Goal: Task Accomplishment & Management: Use online tool/utility

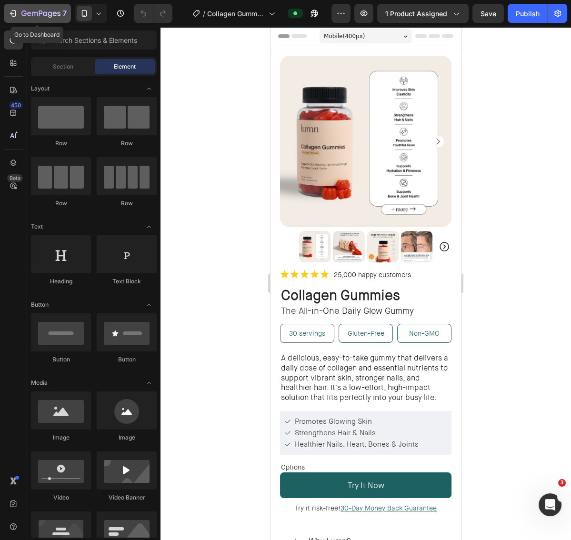
click at [7, 16] on button "7" at bounding box center [37, 13] width 67 height 19
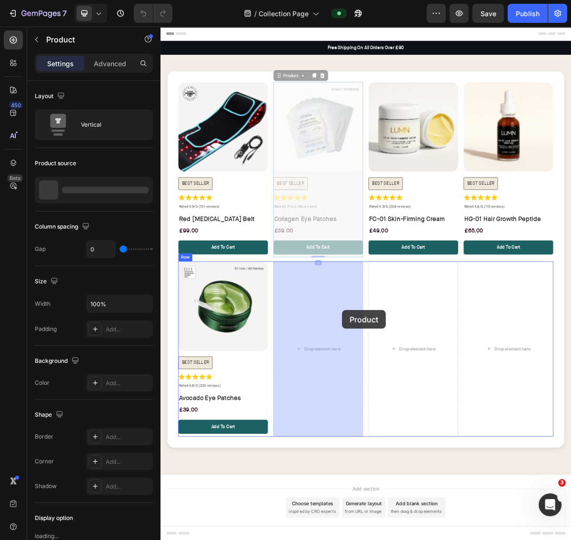
drag, startPoint x: 412, startPoint y: 231, endPoint x: 413, endPoint y: 421, distance: 190.4
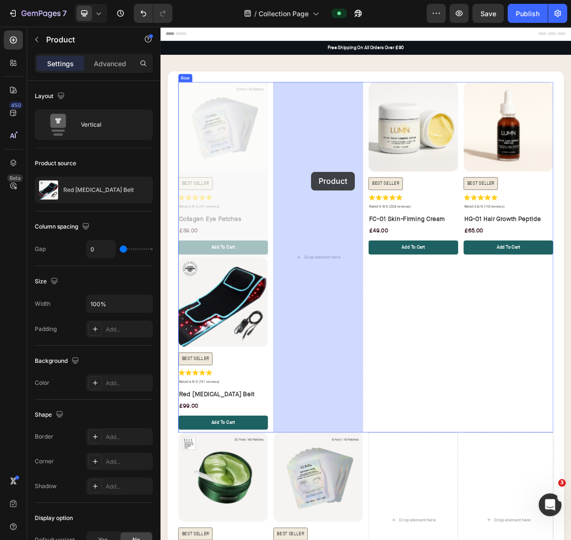
drag, startPoint x: 287, startPoint y: 234, endPoint x: 370, endPoint y: 229, distance: 83.0
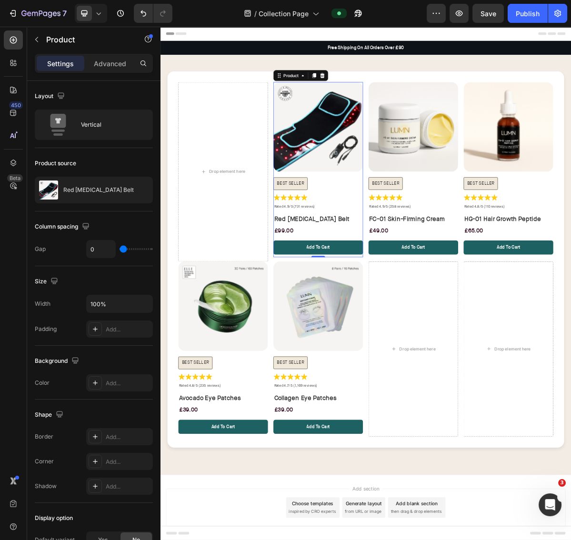
click at [378, 230] on div "Product Images" at bounding box center [380, 170] width 125 height 132
click at [372, 94] on icon at bounding box center [374, 94] width 5 height 7
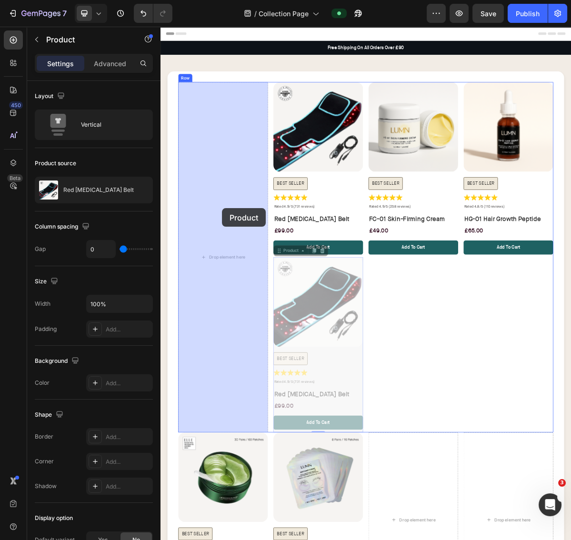
drag, startPoint x: 337, startPoint y: 334, endPoint x: 245, endPoint y: 279, distance: 107.0
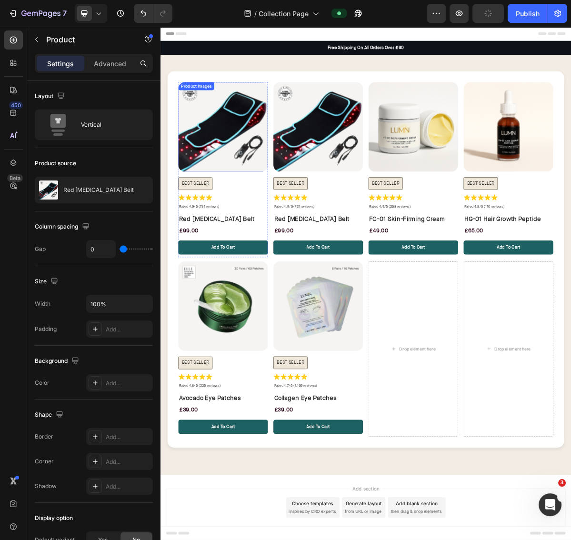
click at [243, 178] on img at bounding box center [247, 166] width 125 height 125
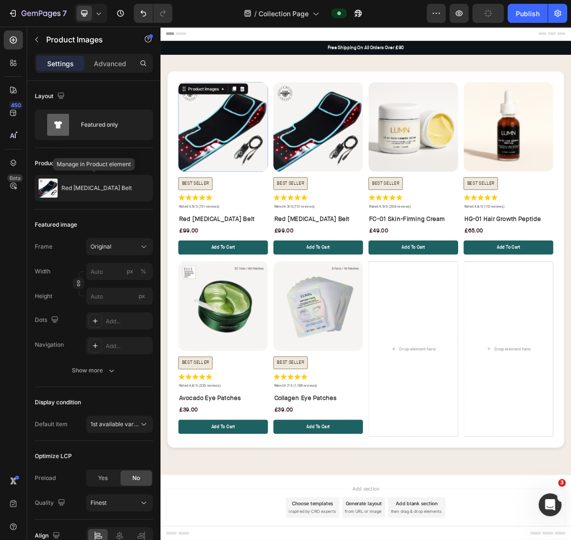
click at [84, 185] on p "Red Light Therapy Belt" at bounding box center [96, 188] width 70 height 7
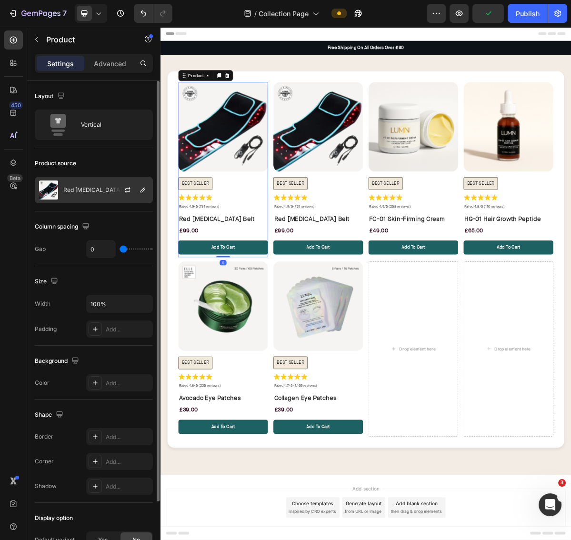
click at [86, 185] on div "Red Light Therapy Belt" at bounding box center [94, 190] width 118 height 27
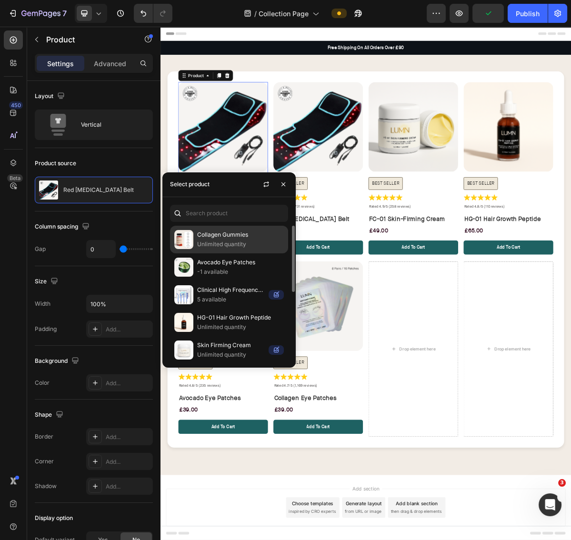
click at [224, 236] on p "Collagen Gummies" at bounding box center [240, 235] width 87 height 10
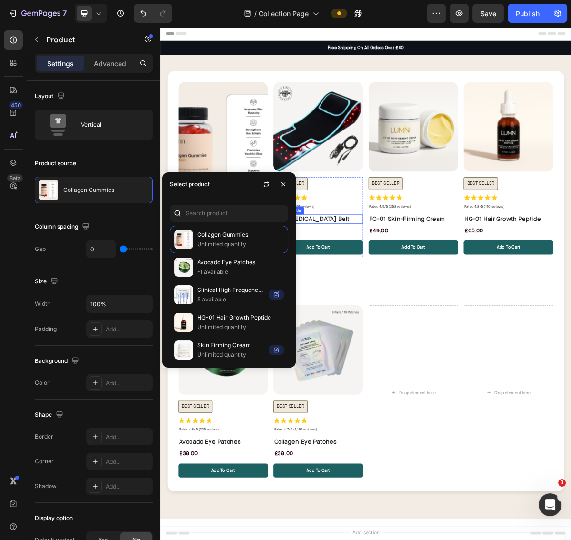
click at [427, 289] on h1 "Red Light Therapy Belt" at bounding box center [380, 294] width 125 height 13
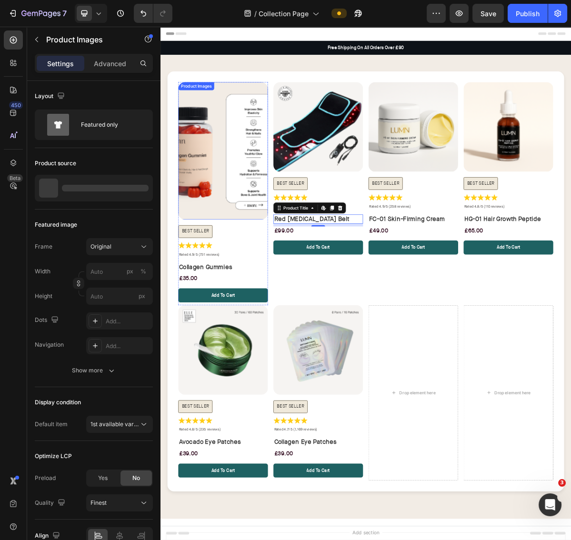
click at [305, 275] on img at bounding box center [247, 199] width 125 height 191
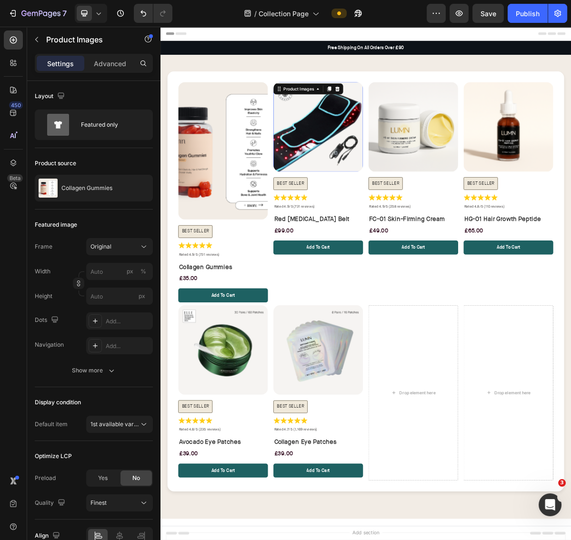
click at [368, 209] on img at bounding box center [380, 166] width 125 height 125
click at [257, 220] on img at bounding box center [247, 199] width 125 height 191
click at [230, 112] on div "Product Images" at bounding box center [220, 113] width 46 height 9
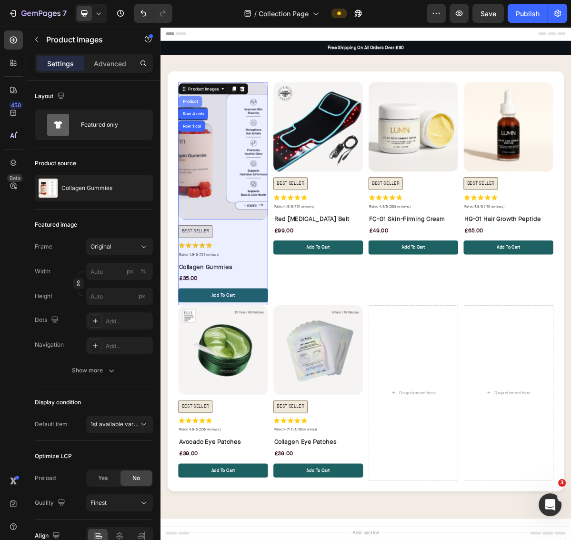
click at [209, 125] on div "Product" at bounding box center [202, 130] width 33 height 15
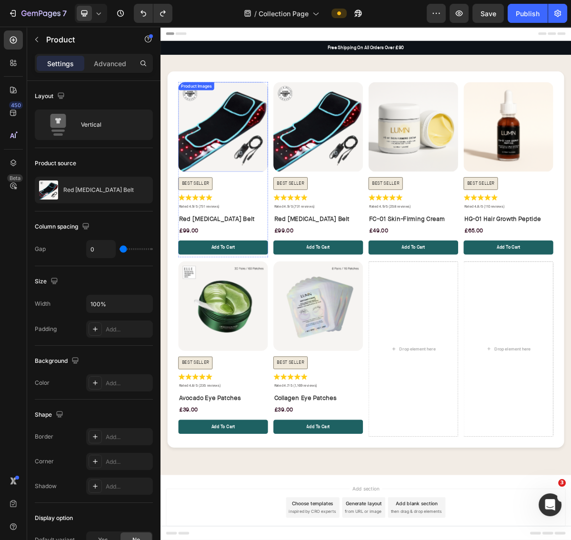
click at [248, 185] on img at bounding box center [247, 166] width 125 height 125
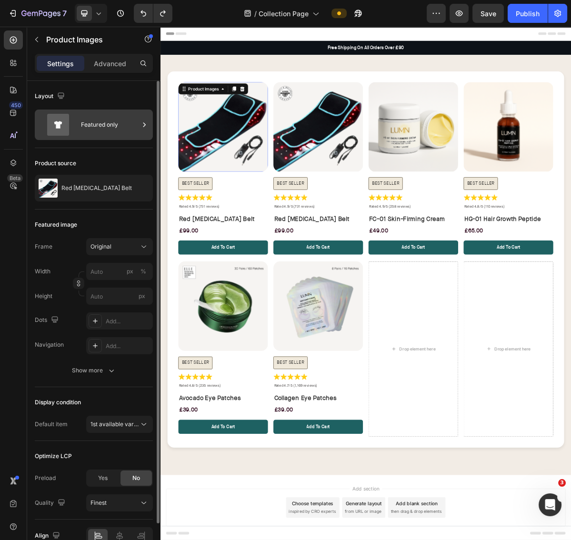
click at [90, 129] on div "Featured only" at bounding box center [110, 125] width 58 height 22
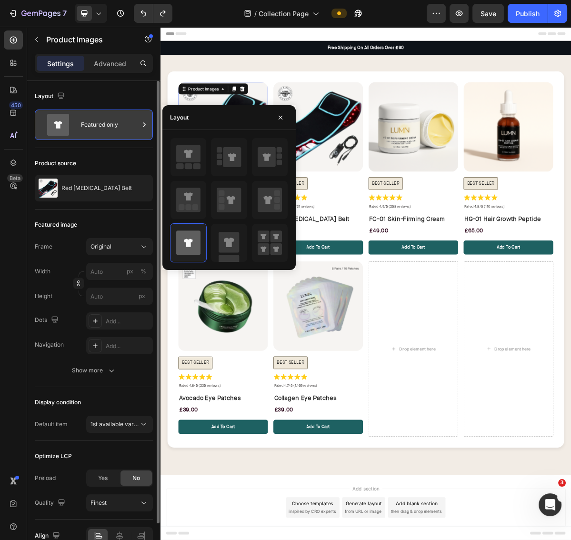
click at [90, 129] on div "Featured only" at bounding box center [110, 125] width 58 height 22
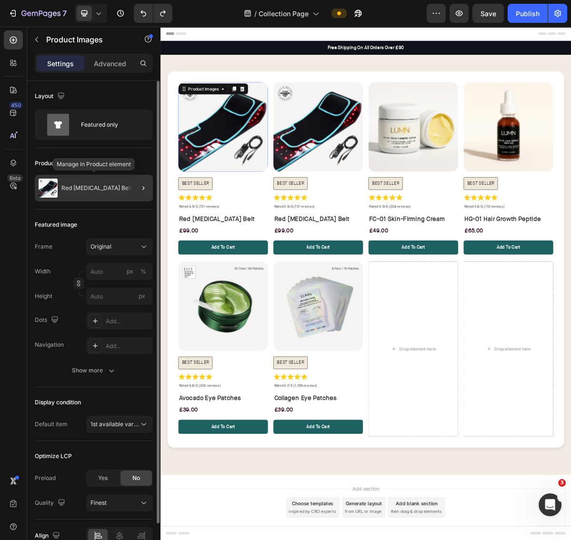
click at [97, 185] on p "Red Light Therapy Belt" at bounding box center [96, 188] width 70 height 7
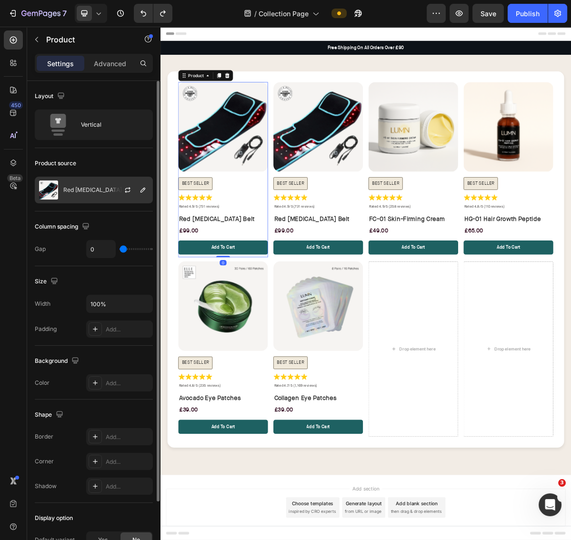
click at [102, 187] on p "Red Light Therapy Belt" at bounding box center [98, 190] width 70 height 7
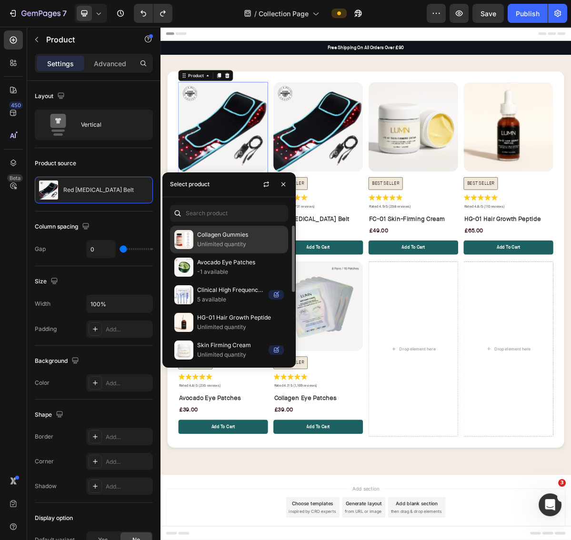
click at [199, 240] on p "Unlimited quantity" at bounding box center [240, 244] width 87 height 10
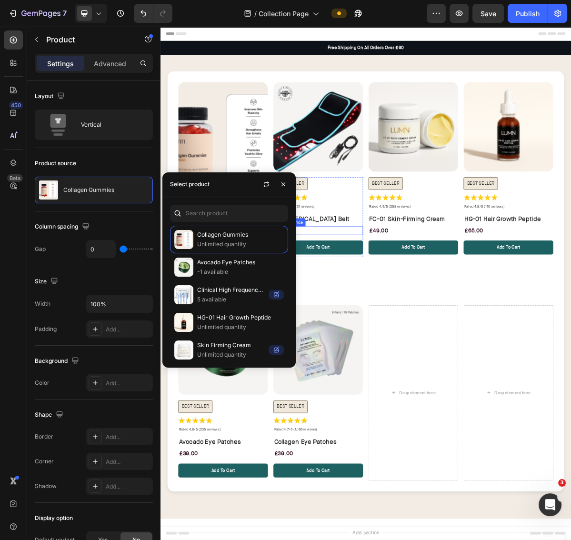
click at [440, 306] on div "£99.00" at bounding box center [380, 311] width 125 height 12
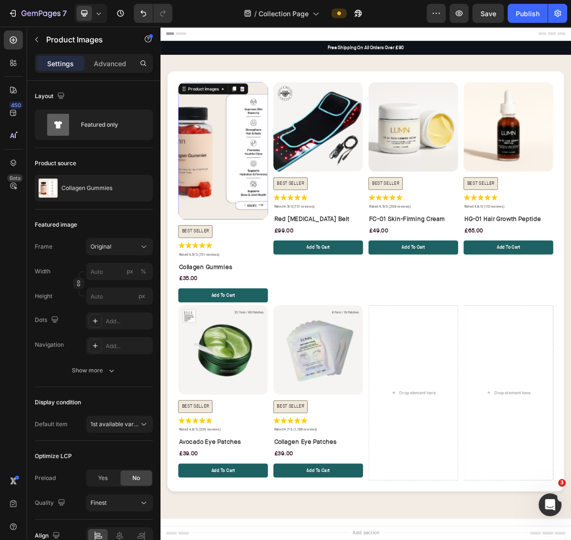
click at [263, 287] on img at bounding box center [247, 199] width 125 height 191
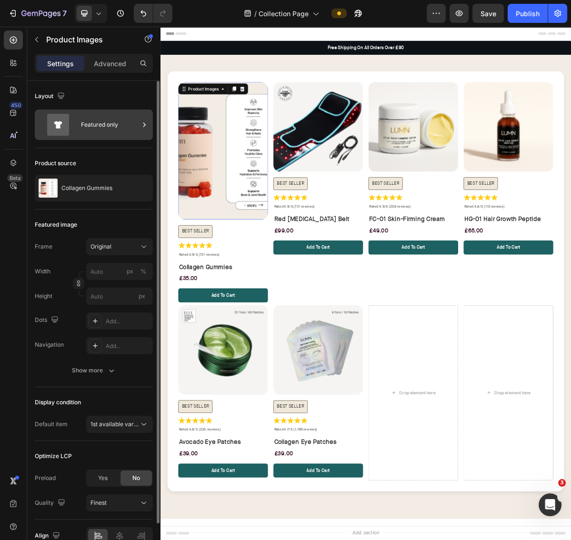
click at [99, 119] on div "Featured only" at bounding box center [110, 125] width 58 height 22
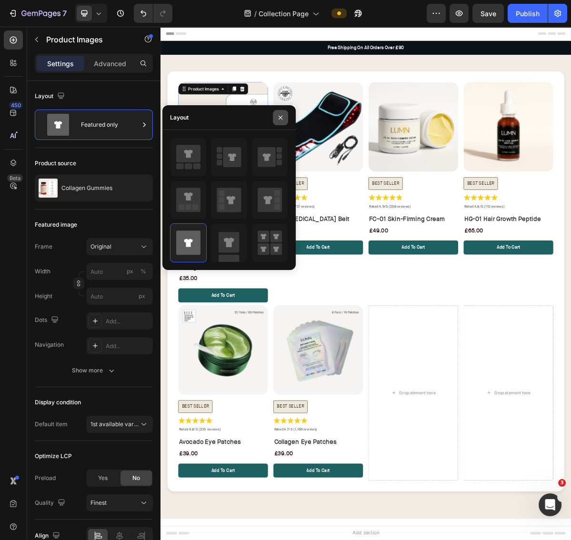
click at [277, 116] on icon "button" at bounding box center [281, 118] width 8 height 8
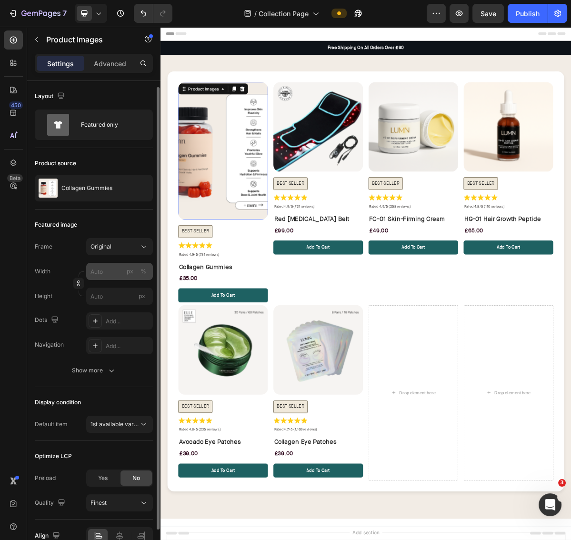
scroll to position [49, 0]
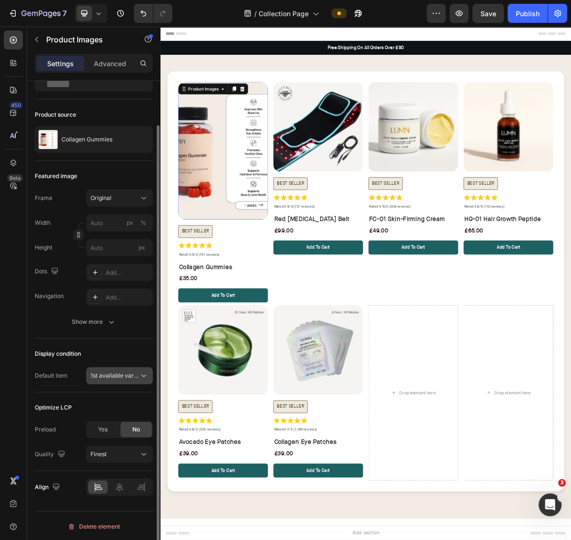
click at [107, 368] on button "1st available variant" at bounding box center [119, 375] width 67 height 17
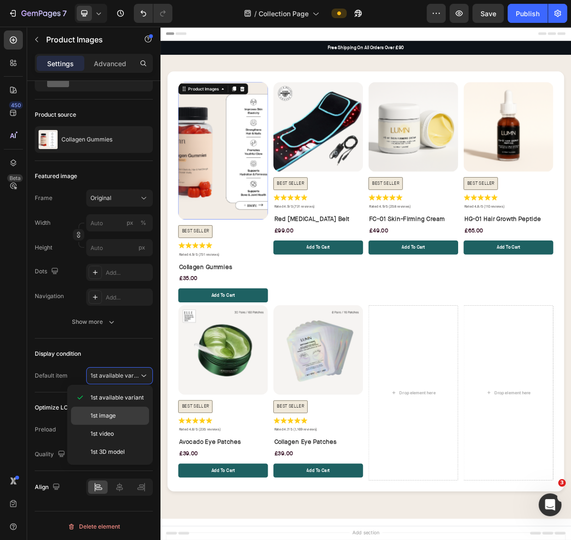
click at [119, 425] on div "1st image" at bounding box center [110, 434] width 78 height 18
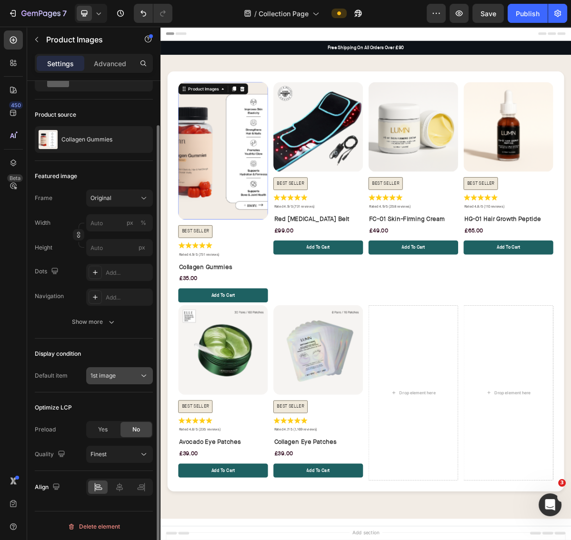
click at [120, 376] on div "1st image" at bounding box center [114, 375] width 49 height 9
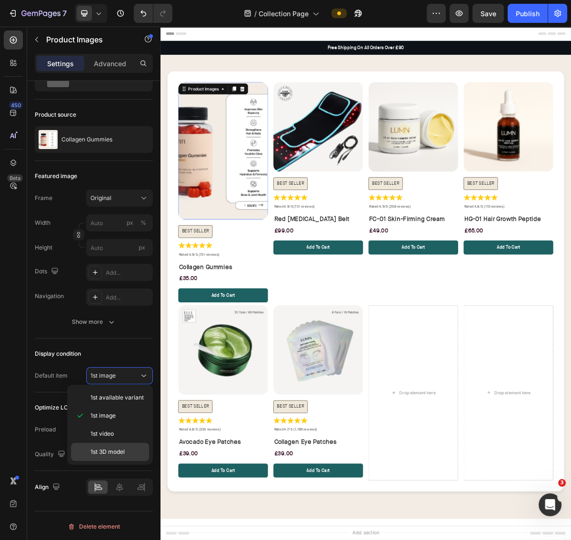
click at [121, 451] on span "1st 3D model" at bounding box center [107, 452] width 34 height 9
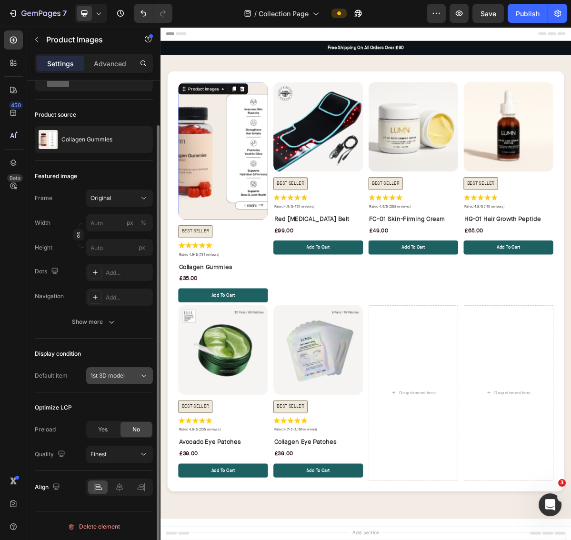
click at [115, 373] on span "1st 3D model" at bounding box center [107, 375] width 34 height 7
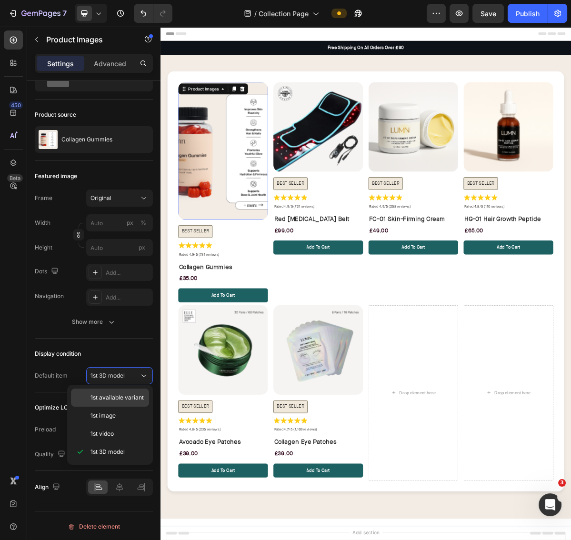
click at [108, 397] on span "1st available variant" at bounding box center [116, 397] width 53 height 9
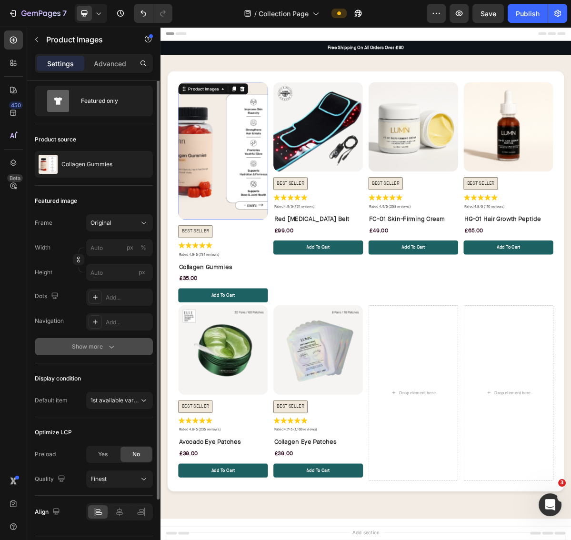
scroll to position [0, 0]
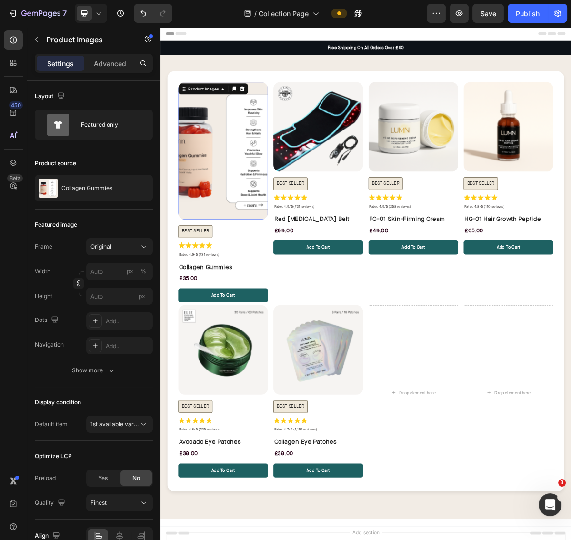
click at [228, 210] on img at bounding box center [247, 199] width 125 height 191
click at [105, 236] on div "Featured image Frame Original Width px % Height px Dots Add... Navigation Add..…" at bounding box center [94, 298] width 118 height 178
click at [106, 246] on span "Original" at bounding box center [100, 246] width 21 height 9
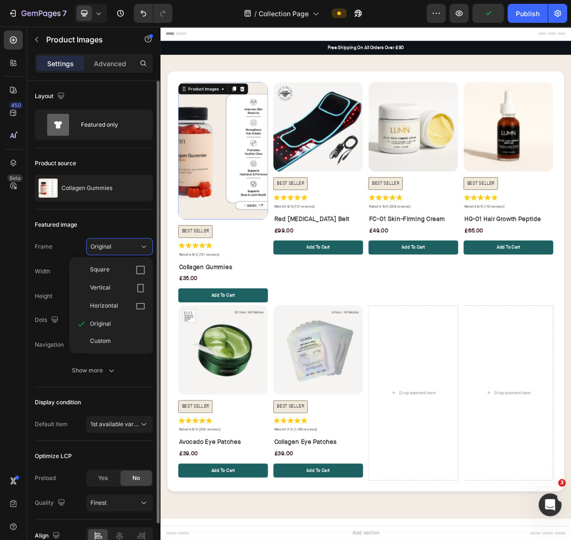
click at [110, 268] on div "Square" at bounding box center [117, 270] width 55 height 10
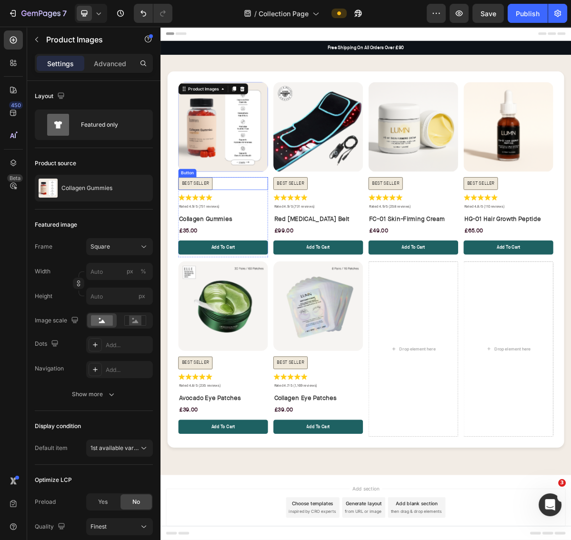
click at [251, 245] on div "BEST SELLER Button" at bounding box center [247, 245] width 125 height 18
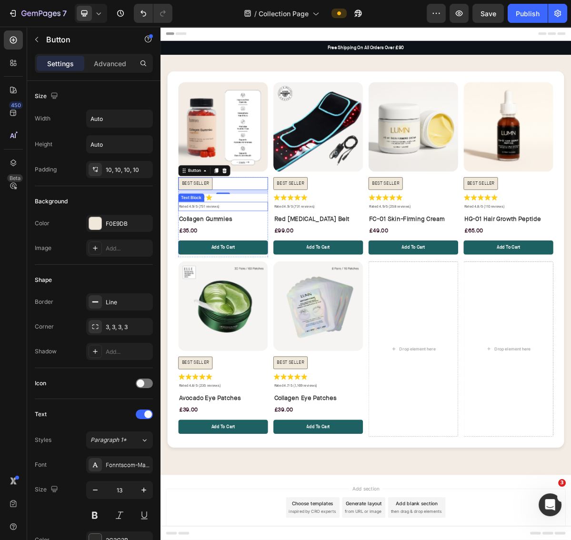
click at [205, 278] on span "Rated 4.9/5 (731 reviews)" at bounding box center [214, 277] width 57 height 6
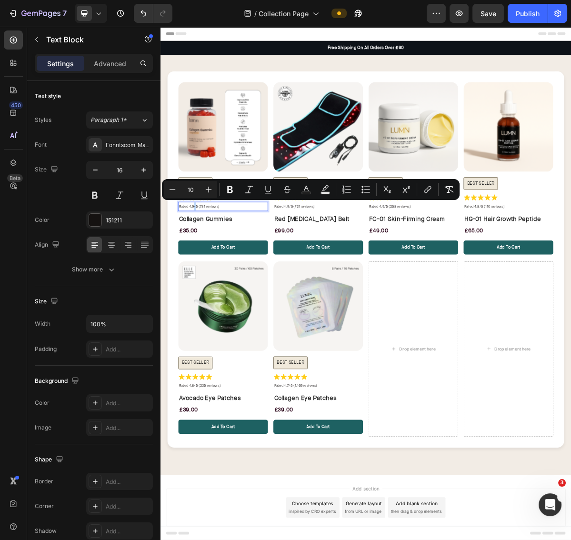
click at [207, 277] on span "Rated 4.9/5 (731 reviews)" at bounding box center [214, 277] width 57 height 6
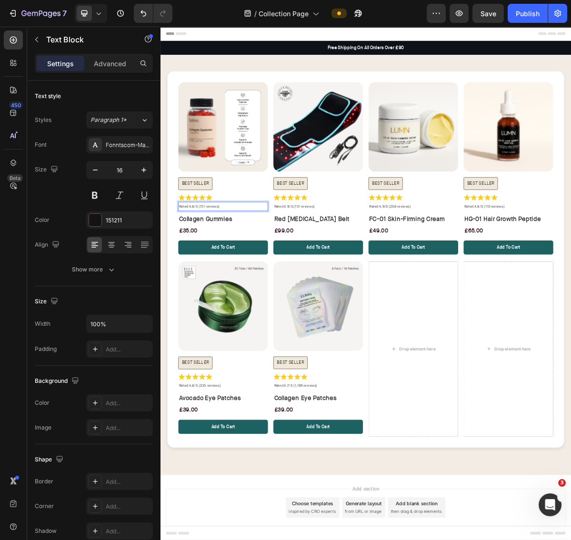
click at [219, 279] on span "Rated 4.8/5 (731 reviews)" at bounding box center [214, 277] width 57 height 6
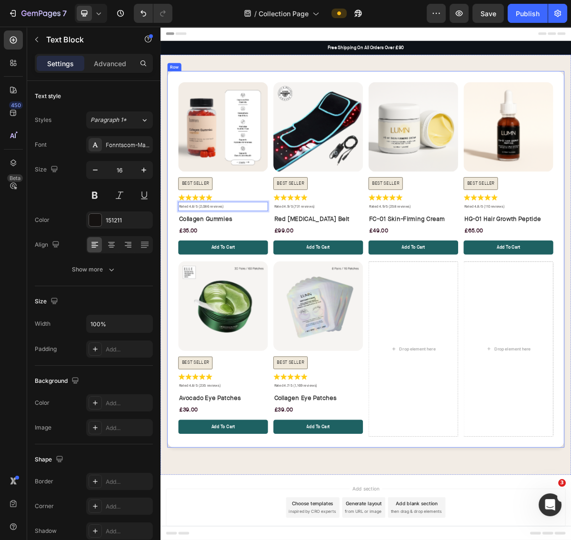
click at [173, 302] on div "Product Images BEST SELLER Button Icon Icon Icon Icon Icon Icon List Rated 4.8/…" at bounding box center [446, 351] width 552 height 524
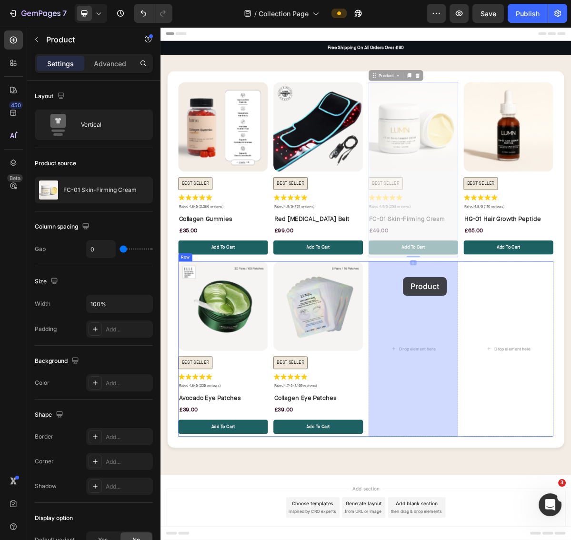
drag, startPoint x: 543, startPoint y: 235, endPoint x: 497, endPoint y: 375, distance: 147.2
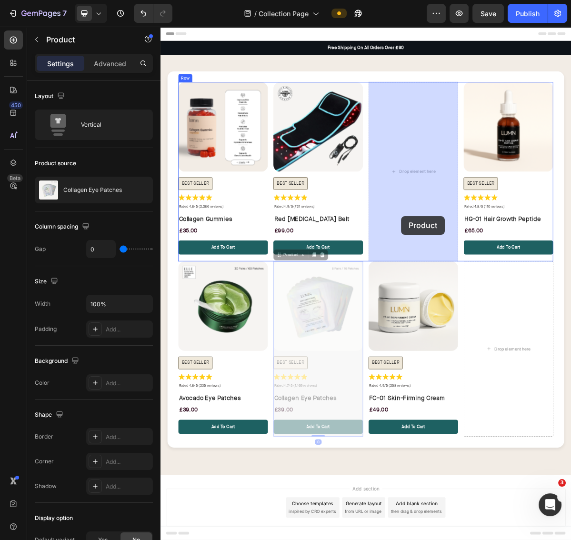
drag, startPoint x: 405, startPoint y: 481, endPoint x: 495, endPoint y: 290, distance: 211.0
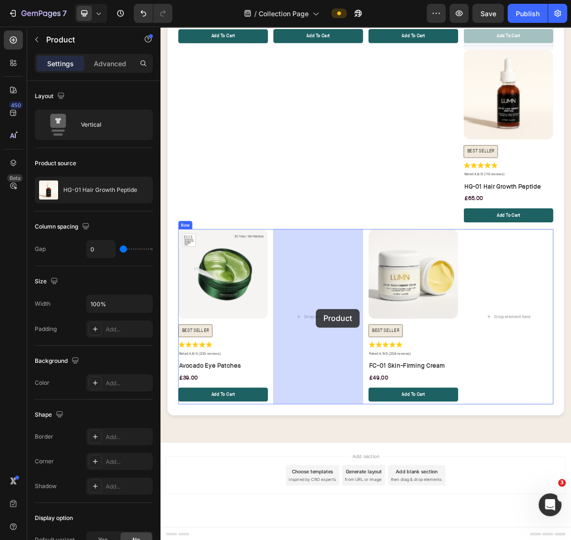
drag, startPoint x: 672, startPoint y: 232, endPoint x: 376, endPoint y: 420, distance: 351.2
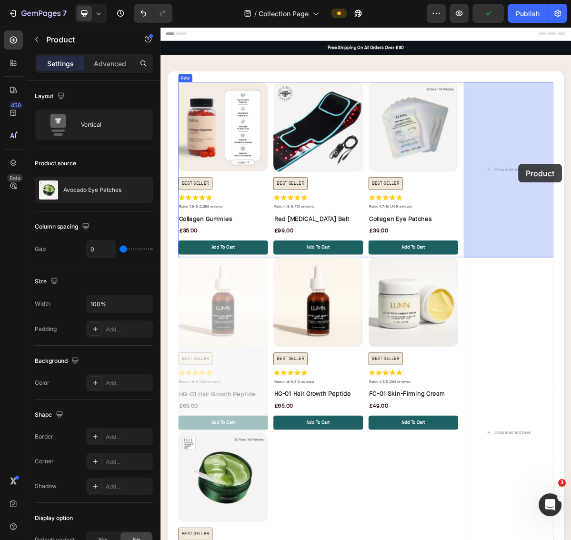
drag, startPoint x: 282, startPoint y: 478, endPoint x: 658, endPoint y: 218, distance: 457.5
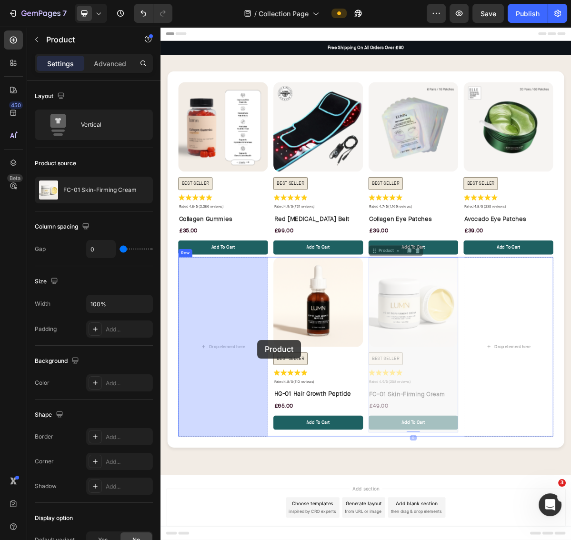
drag, startPoint x: 516, startPoint y: 476, endPoint x: 294, endPoint y: 463, distance: 221.8
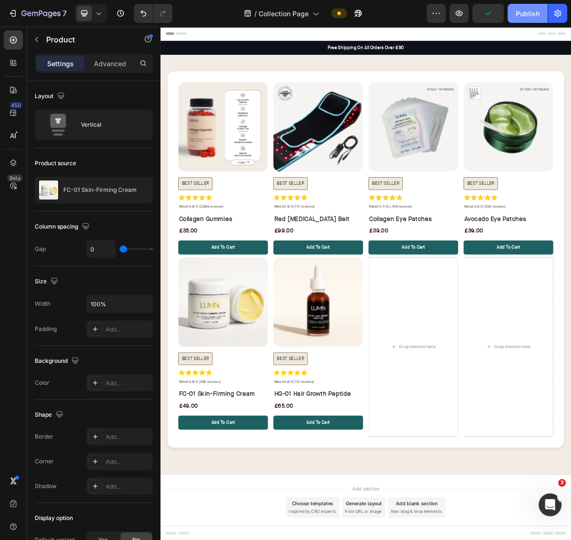
click at [521, 12] on div "Publish" at bounding box center [528, 14] width 24 height 10
click at [83, 19] on span at bounding box center [84, 13] width 15 height 15
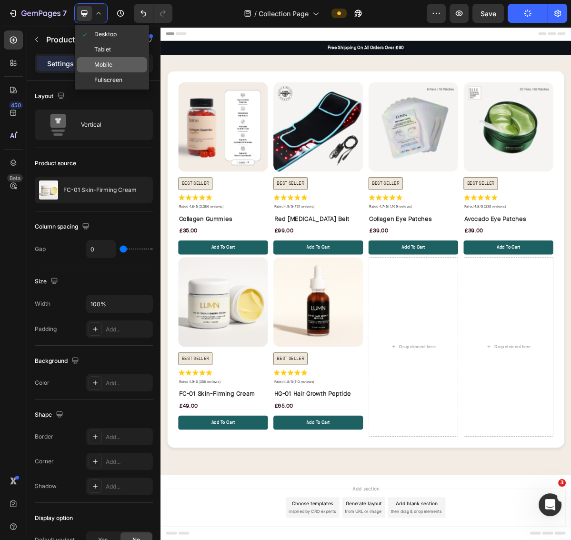
click at [109, 61] on span "Mobile" at bounding box center [103, 65] width 18 height 10
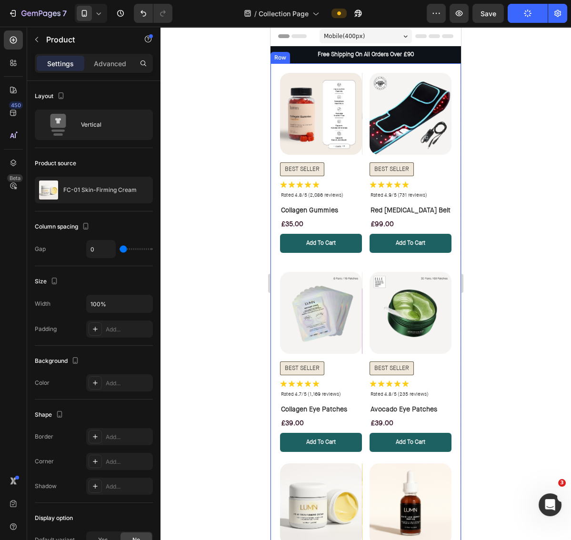
click at [491, 163] on div at bounding box center [365, 283] width 410 height 513
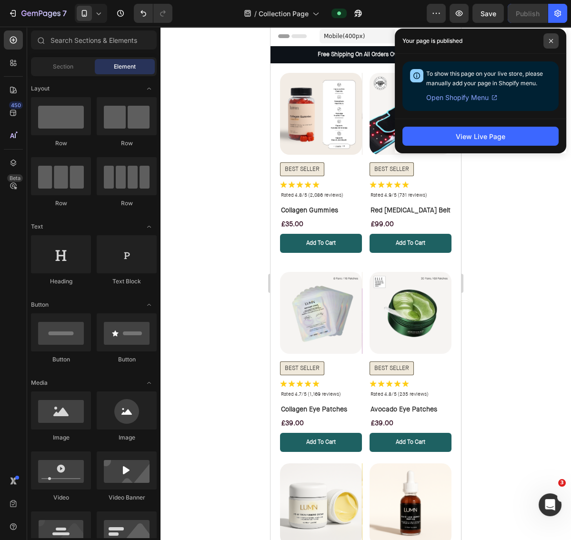
click at [550, 40] on icon at bounding box center [550, 41] width 5 height 5
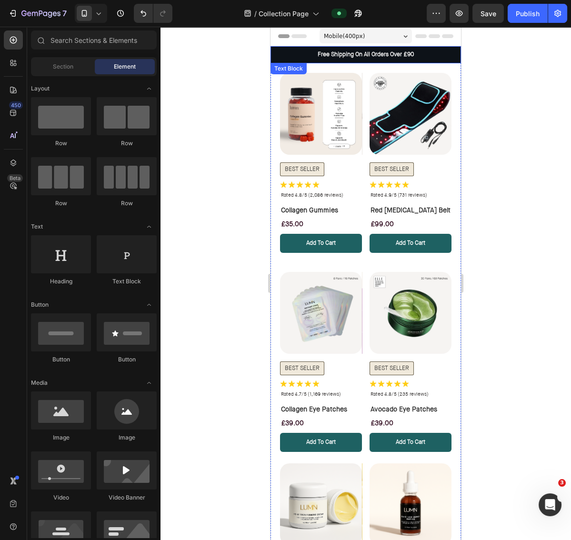
click at [408, 56] on p "Free Shipping On All Orders Over £90" at bounding box center [365, 55] width 189 height 8
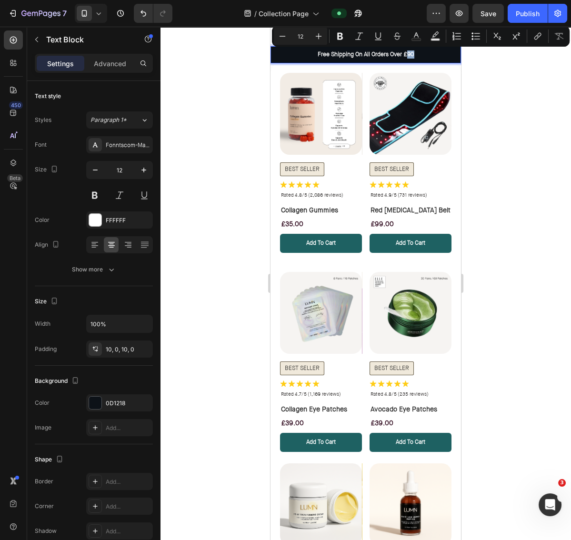
click at [408, 55] on p "Free Shipping On All Orders Over £90" at bounding box center [365, 55] width 189 height 8
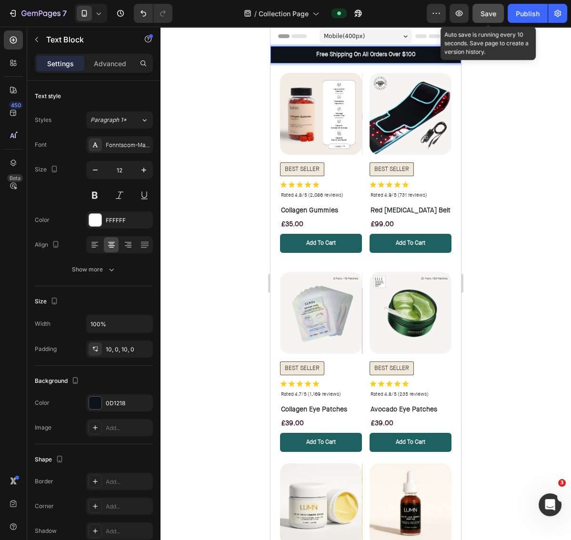
click at [488, 12] on span "Save" at bounding box center [488, 14] width 16 height 8
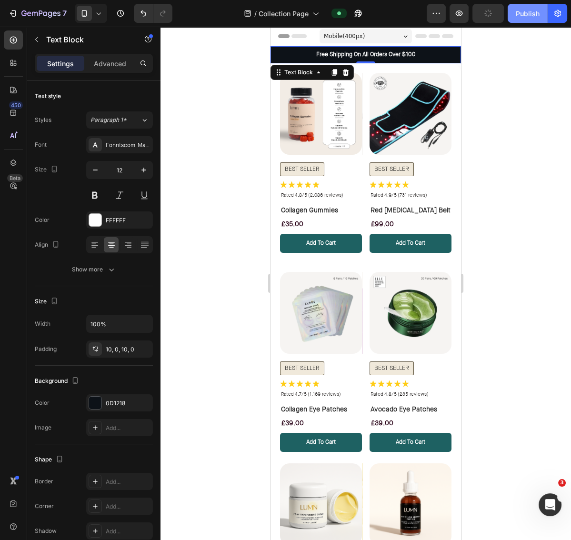
click at [531, 14] on div "Publish" at bounding box center [528, 14] width 24 height 10
click at [490, 74] on div at bounding box center [365, 283] width 410 height 513
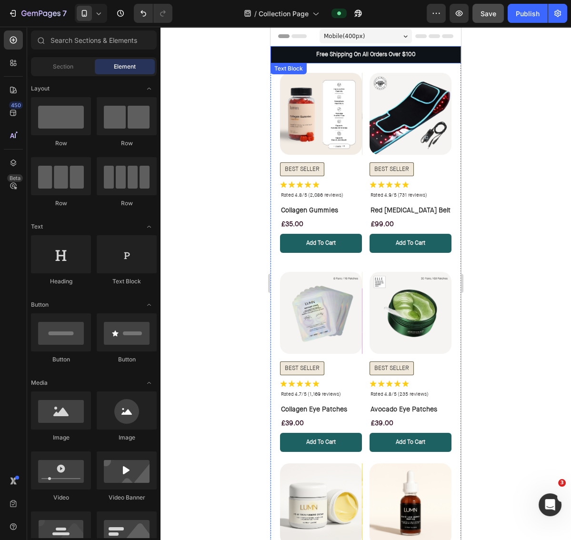
click at [292, 55] on p "Free Shipping On All Orders Over $100" at bounding box center [365, 55] width 189 height 8
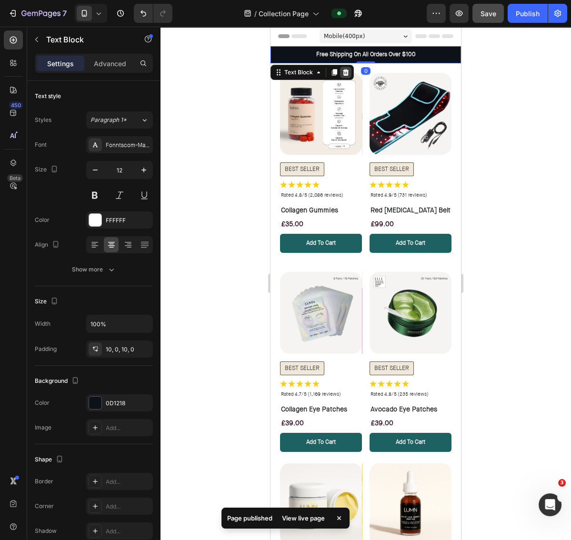
click at [345, 71] on icon at bounding box center [346, 72] width 6 height 7
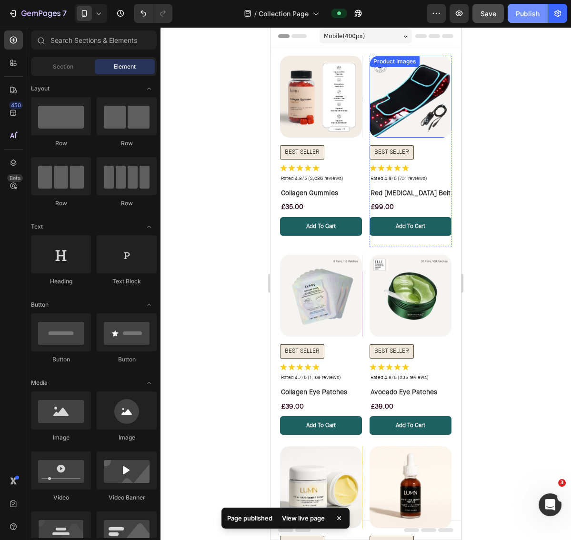
click at [526, 22] on button "Publish" at bounding box center [527, 13] width 40 height 19
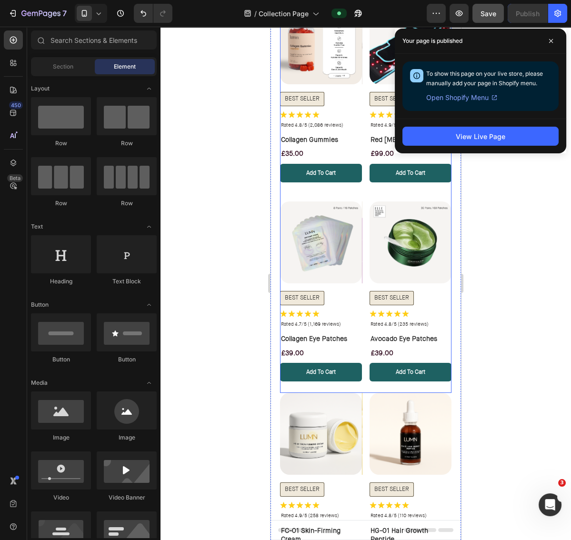
scroll to position [48, 0]
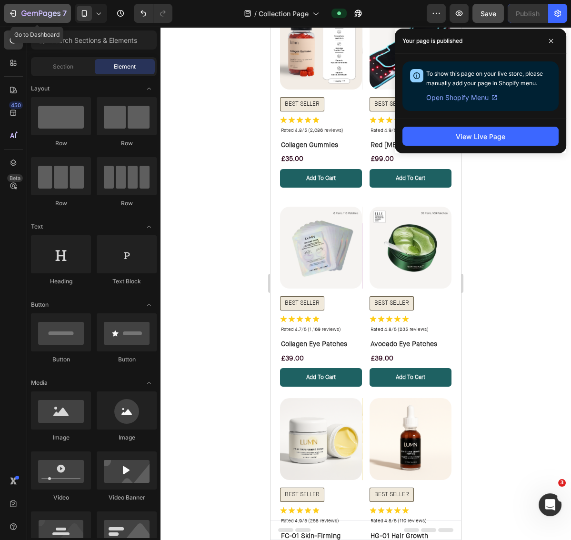
click at [37, 12] on icon "button" at bounding box center [35, 14] width 6 height 4
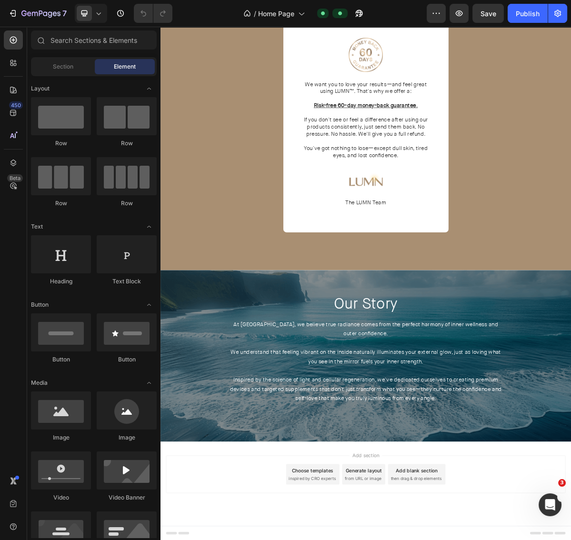
scroll to position [1646, 0]
click at [459, 254] on img at bounding box center [446, 242] width 51 height 24
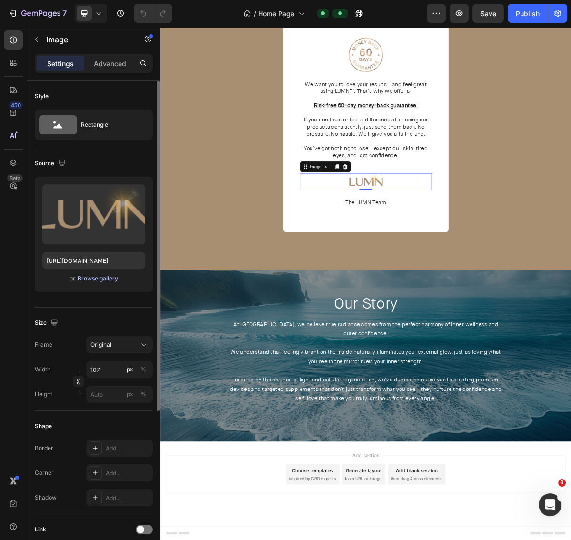
click at [105, 281] on div "Browse gallery" at bounding box center [98, 278] width 40 height 9
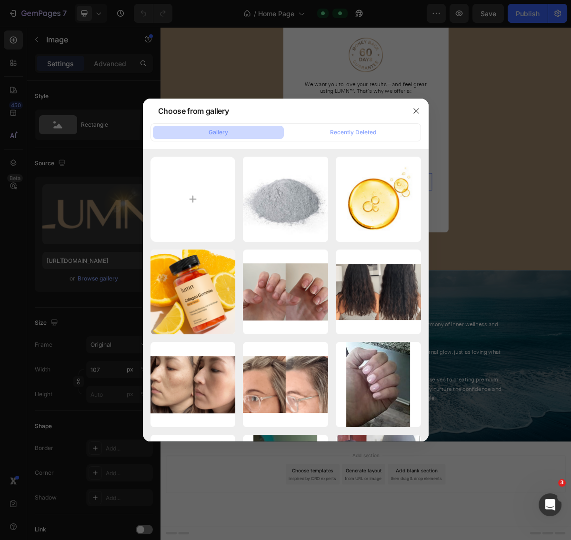
type input "C:\fakepath\Untitled (800 x 500 px) (3).png"
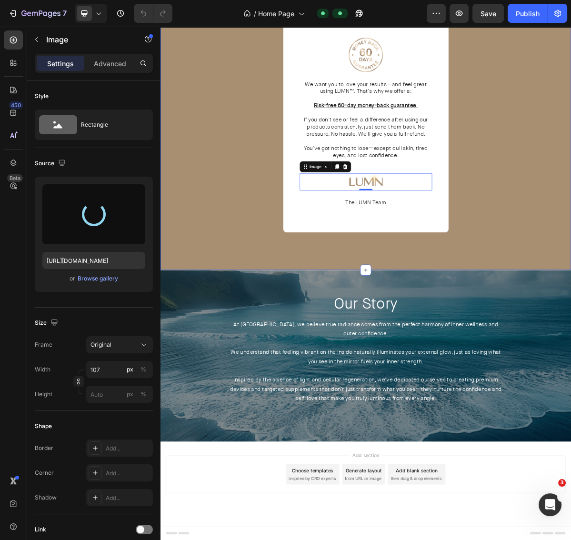
type input "https://cdn.shopify.com/s/files/1/0703/9769/0124/files/gempages_557404027558561…"
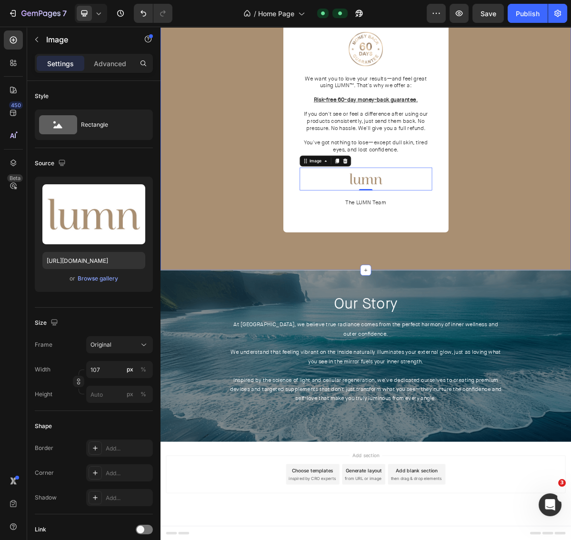
click at [570, 327] on div "Our Promise to You Text Block Image We want you to love your results—and feel g…" at bounding box center [446, 155] width 552 height 344
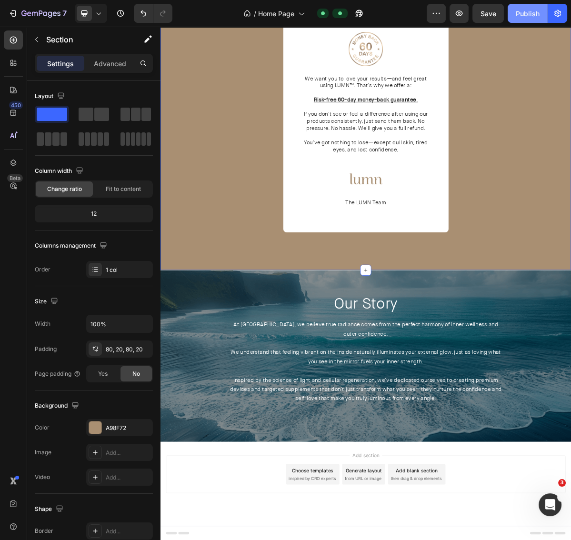
click at [522, 19] on button "Publish" at bounding box center [527, 13] width 40 height 19
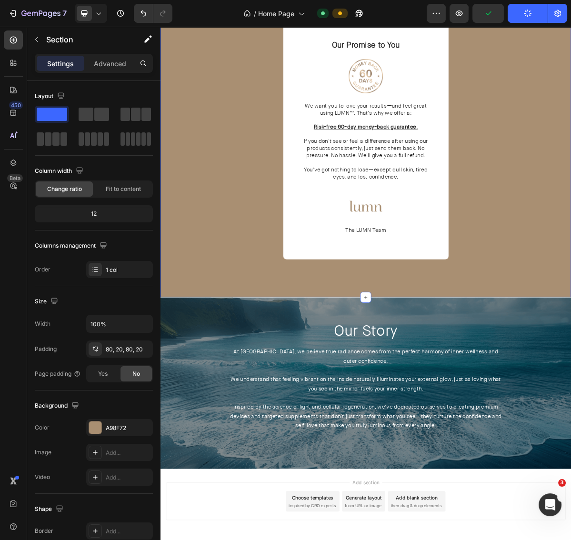
scroll to position [1830, 0]
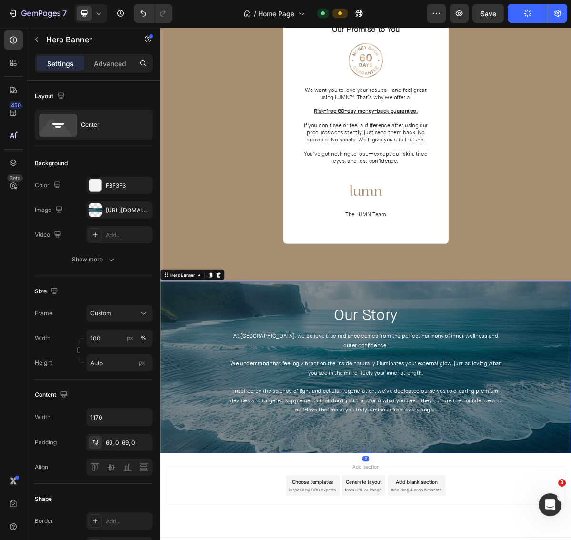
click at [364, 388] on div "Our Story Heading At LUMN, we believe true radiance comes from the perfect harm…" at bounding box center [446, 500] width 557 height 239
